Goal: Information Seeking & Learning: Check status

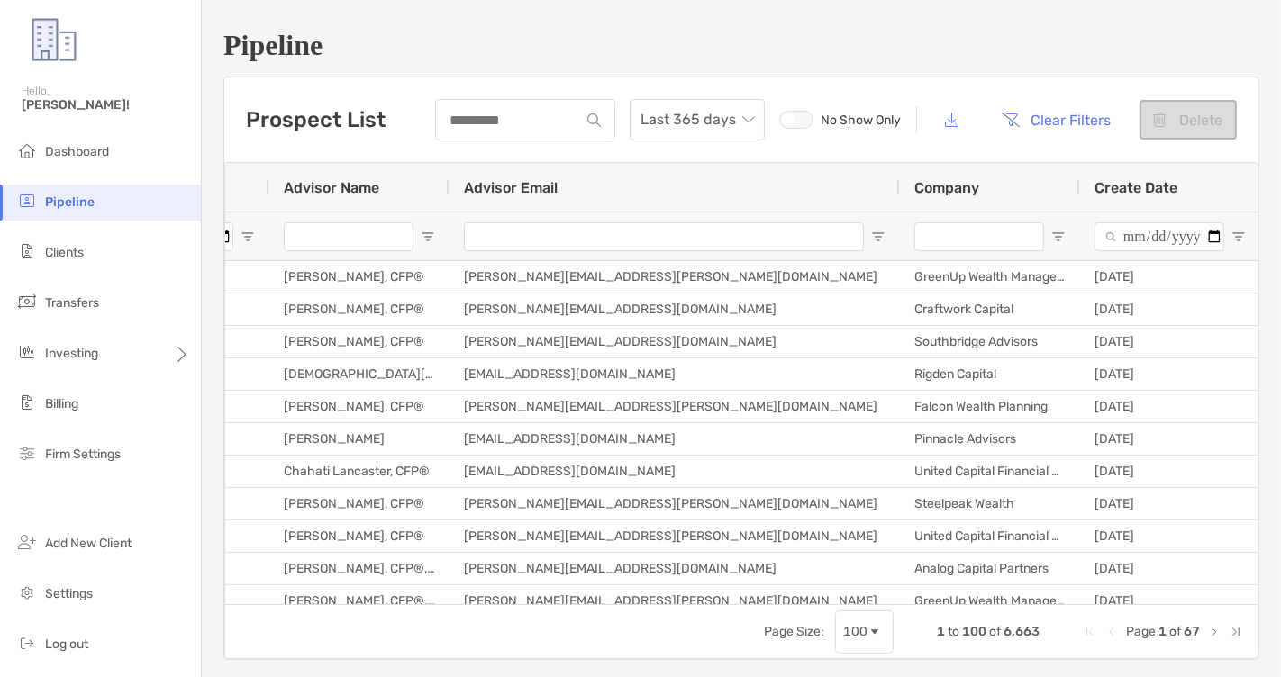
click at [978, 240] on input "Company Filter Input" at bounding box center [979, 236] width 130 height 29
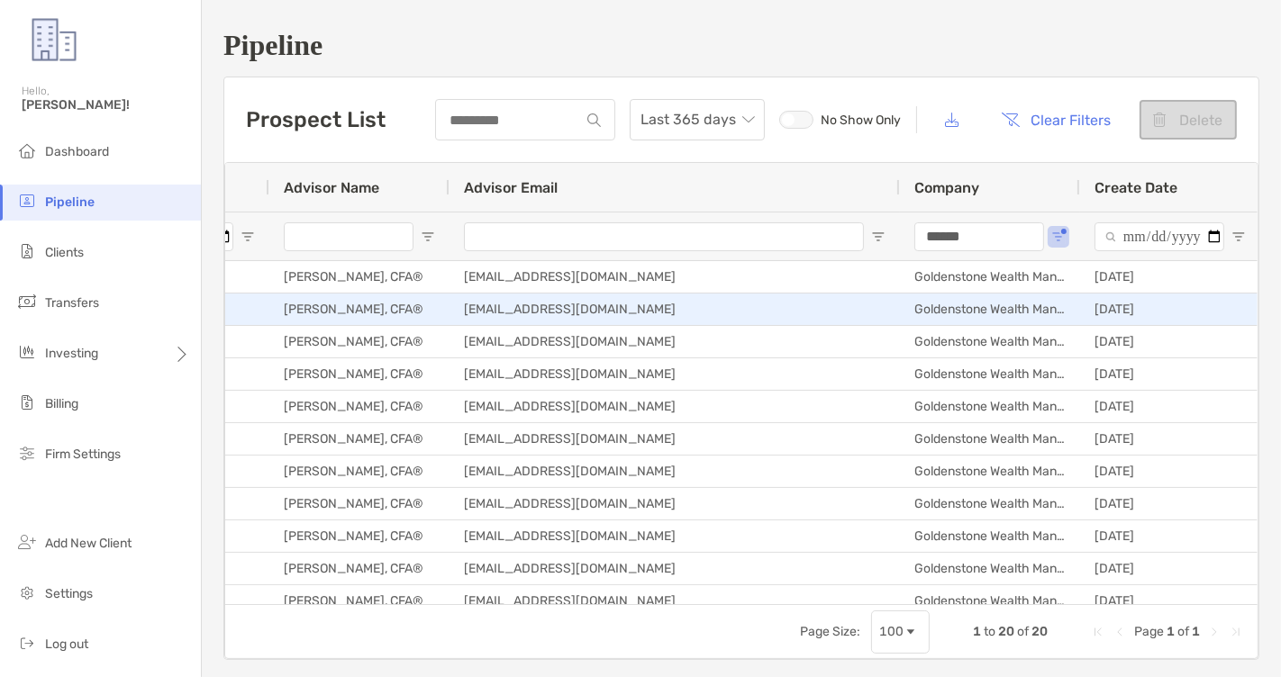
type input "******"
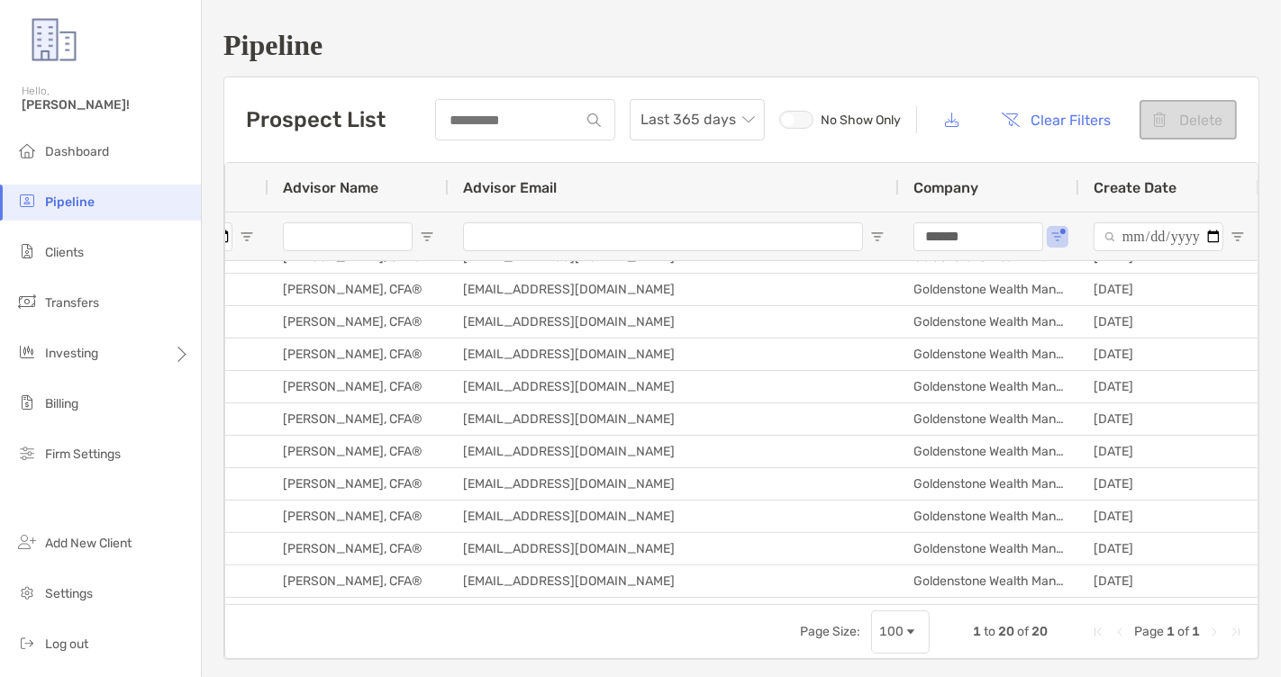
click at [267, 639] on div "Page Size: 100 1 to 20 of 20 Page 1 of 1" at bounding box center [741, 631] width 1032 height 54
click at [258, 638] on div "Page Size: 100 1 to 20 of 20 Page 1 of 1" at bounding box center [741, 631] width 1032 height 54
drag, startPoint x: 770, startPoint y: 600, endPoint x: 533, endPoint y: 602, distance: 236.9
click at [533, 602] on div "[EMAIL_ADDRESS][DOMAIN_NAME]" at bounding box center [673, 614] width 450 height 32
click at [369, 600] on div "[PERSON_NAME], CFA®" at bounding box center [358, 614] width 180 height 32
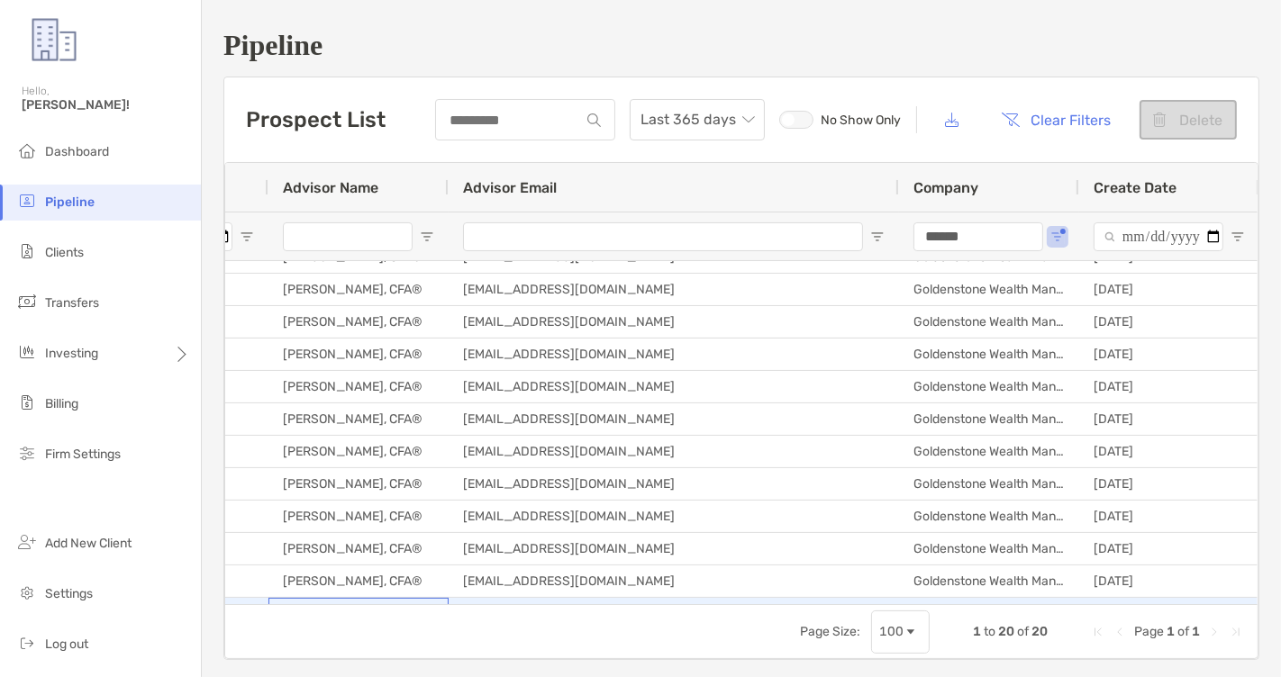
click at [369, 600] on div "[PERSON_NAME], CFA®" at bounding box center [358, 614] width 180 height 32
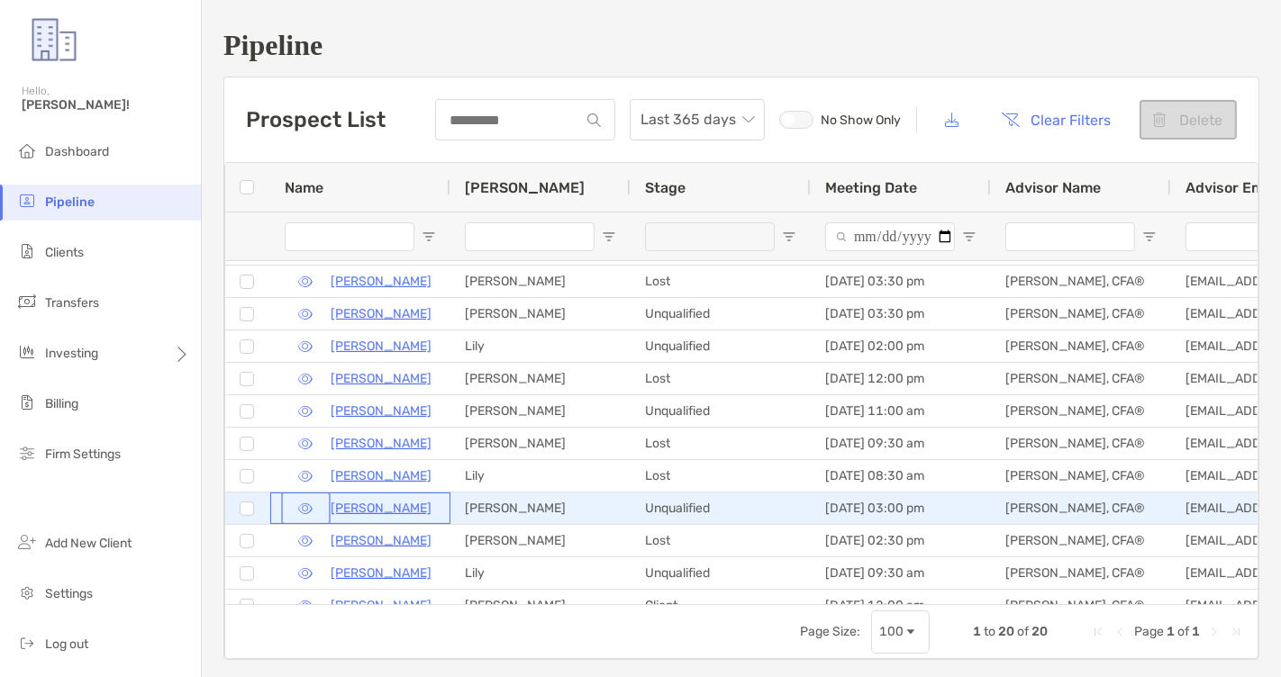
click at [304, 511] on button "button" at bounding box center [306, 508] width 42 height 26
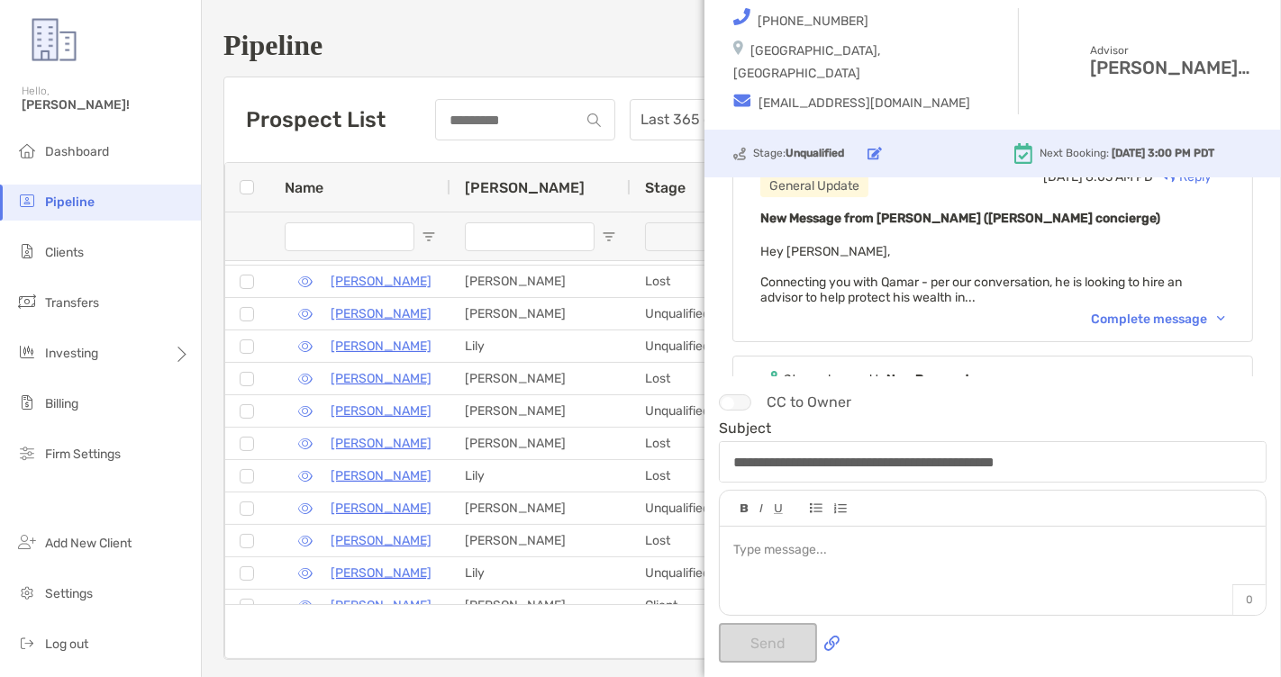
click at [1105, 312] on div "Complete message" at bounding box center [1158, 319] width 134 height 15
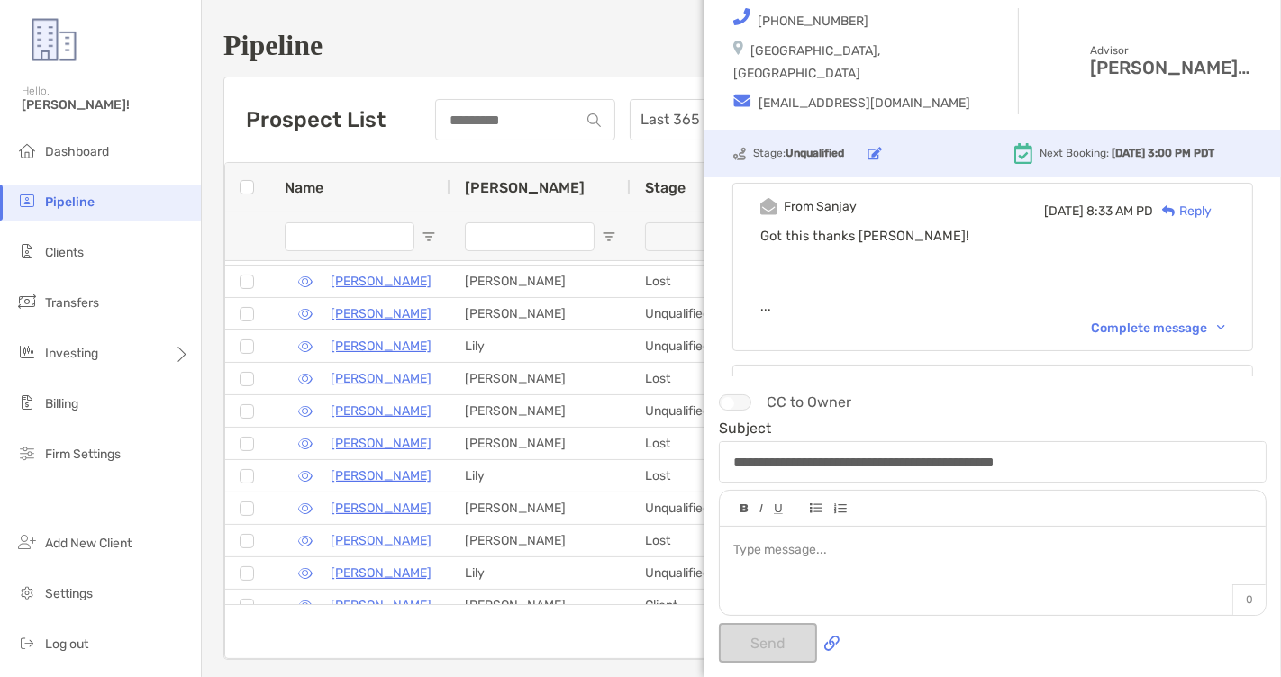
click at [1137, 326] on div "Complete message" at bounding box center [1158, 328] width 134 height 15
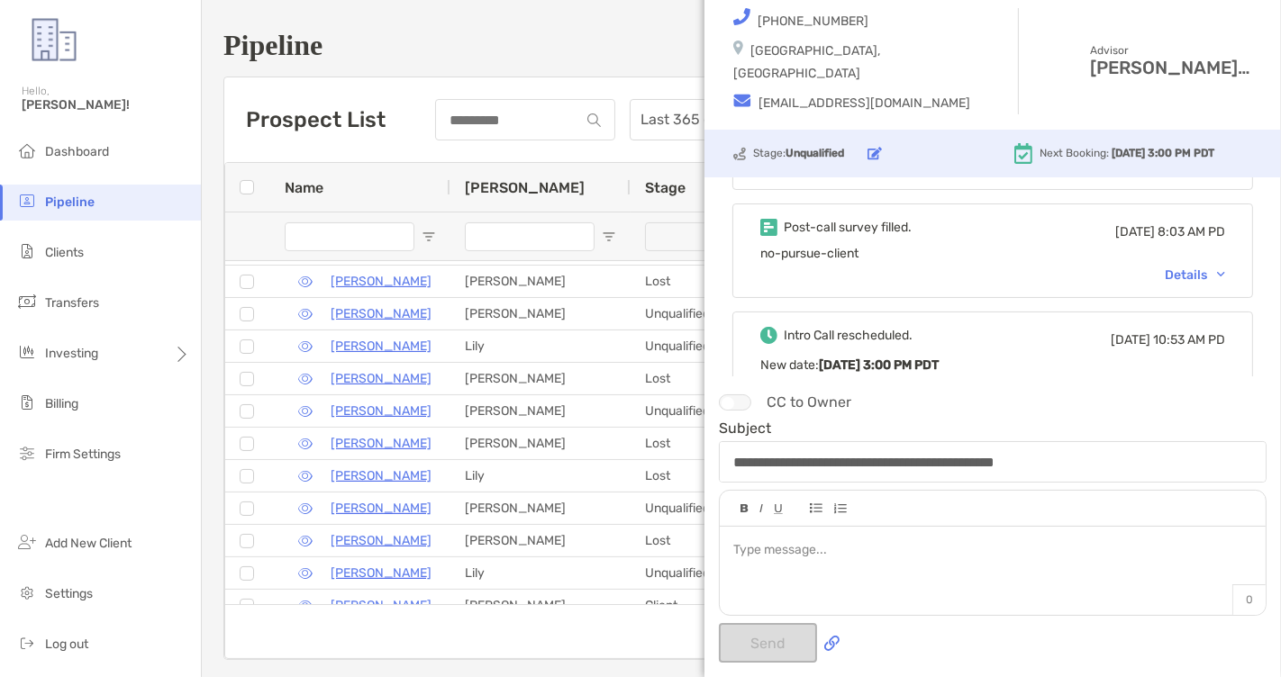
click at [1173, 272] on div "Details" at bounding box center [1194, 274] width 60 height 15
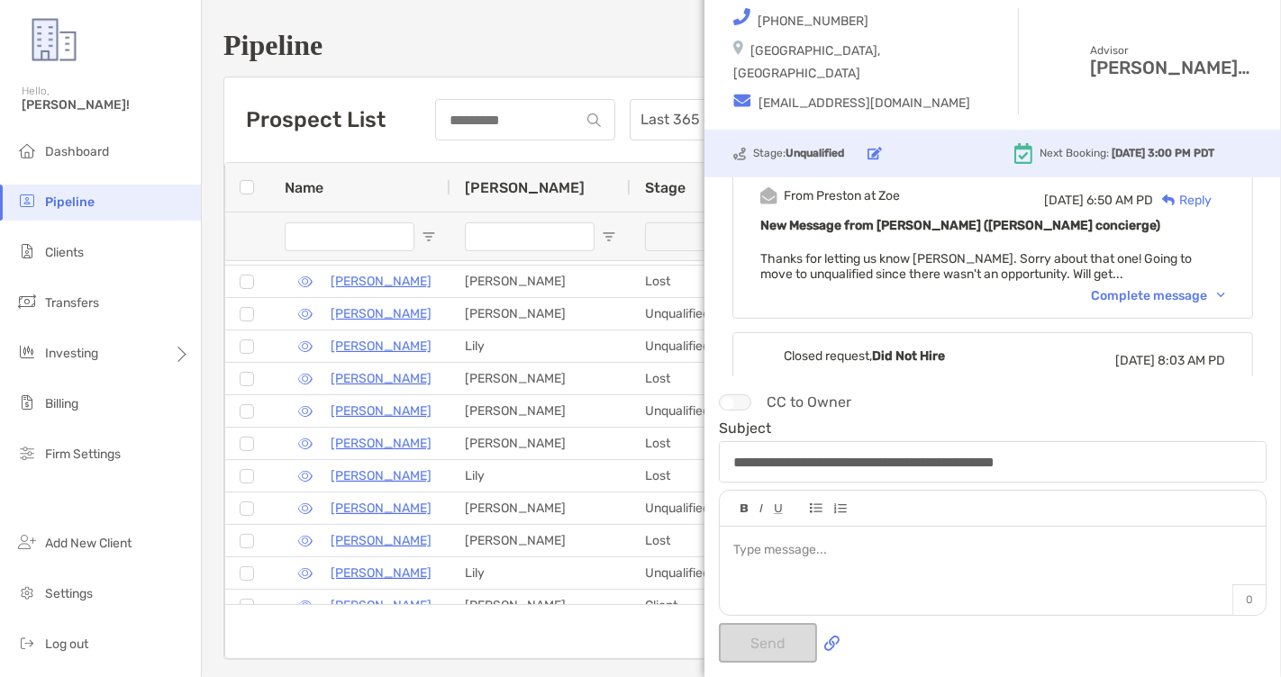
click at [1129, 298] on div "Complete message" at bounding box center [1158, 295] width 134 height 15
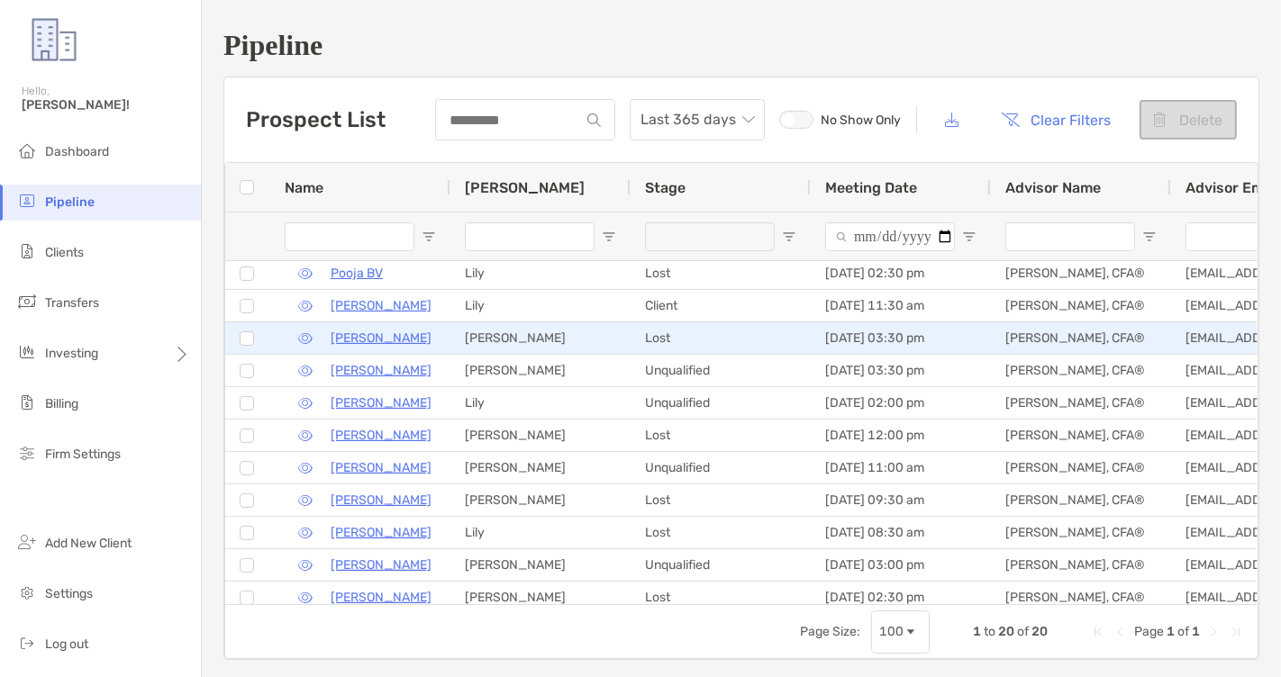
scroll to position [198, 0]
click at [307, 336] on button "button" at bounding box center [306, 338] width 42 height 26
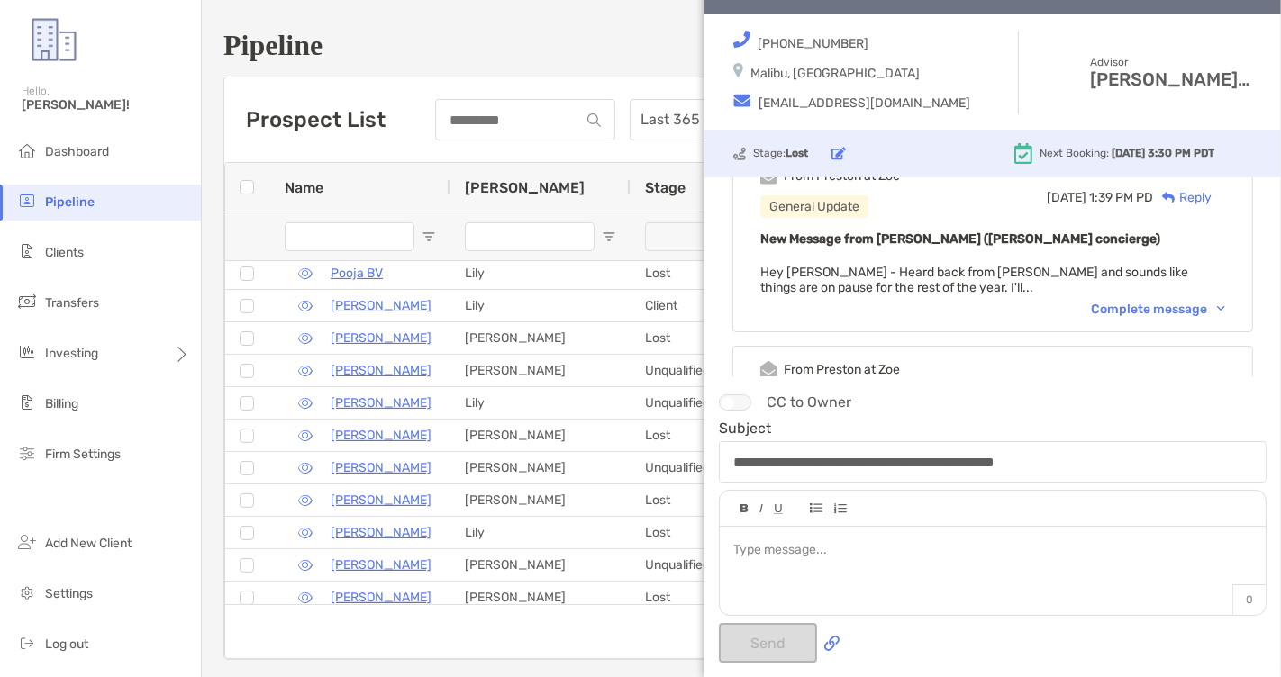
click at [1095, 307] on div "Complete message" at bounding box center [1158, 309] width 134 height 15
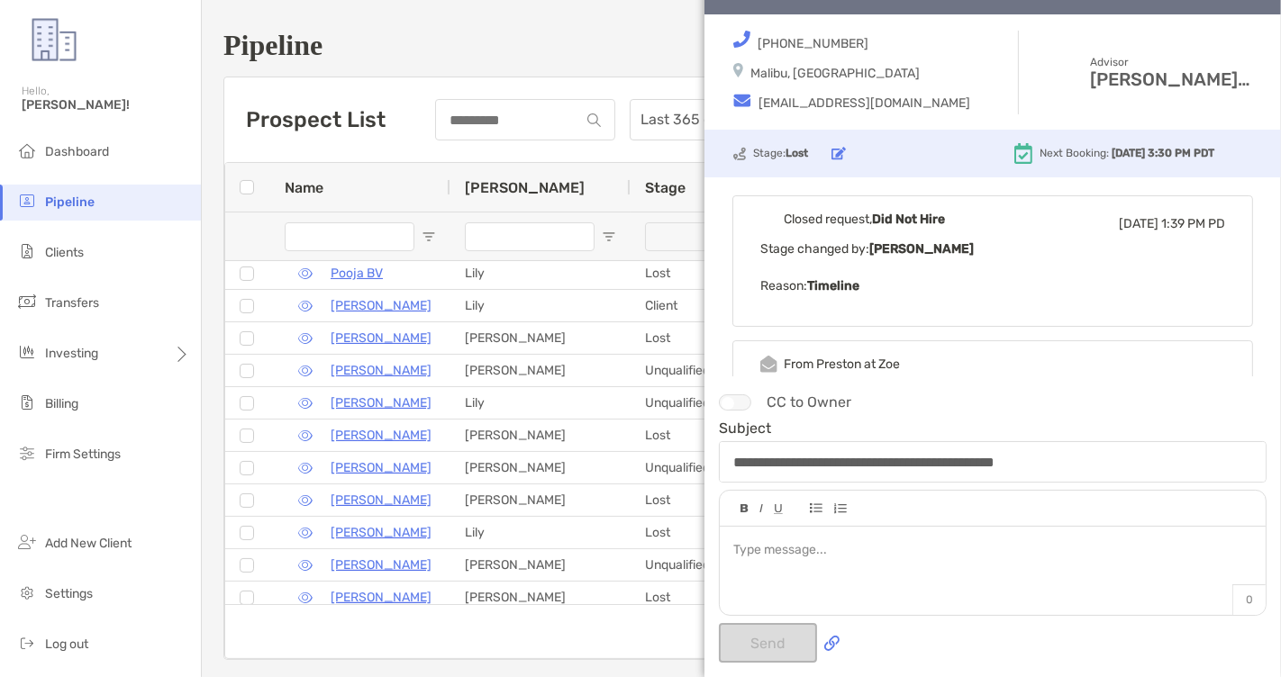
scroll to position [0, 0]
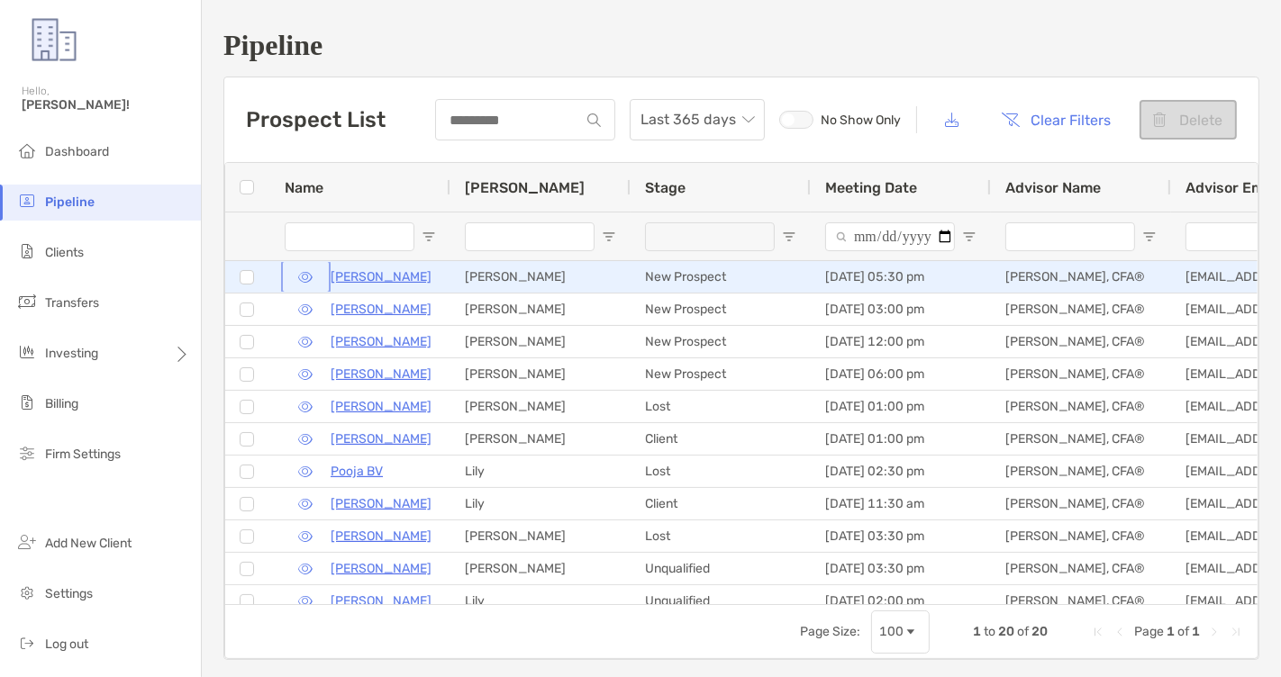
click at [310, 273] on button "button" at bounding box center [306, 277] width 42 height 26
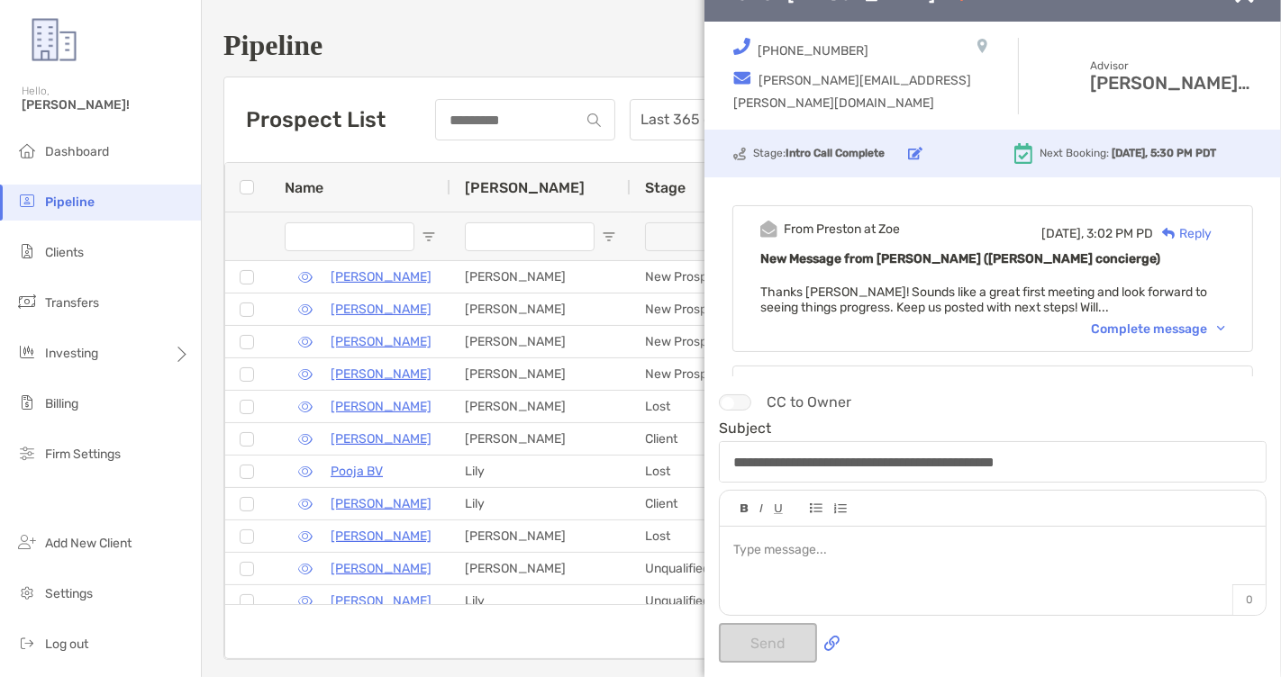
scroll to position [30, 0]
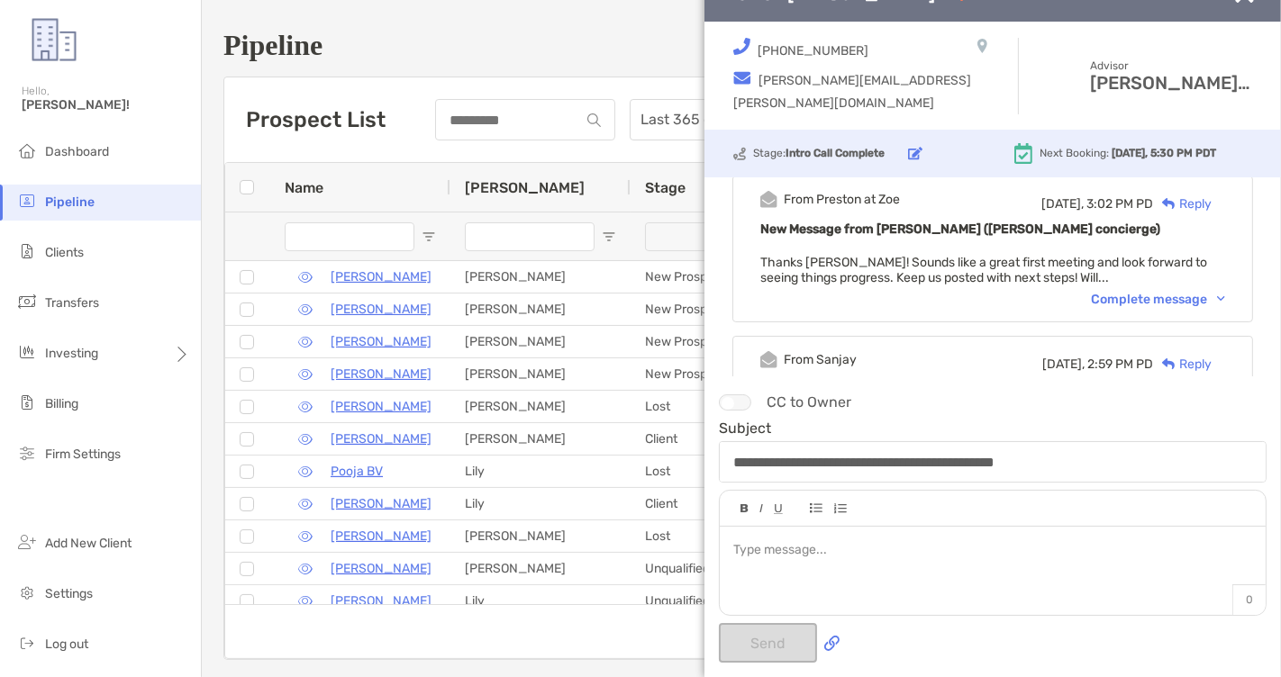
click at [1116, 301] on div "Complete message" at bounding box center [1158, 299] width 134 height 15
